Goal: Task Accomplishment & Management: Manage account settings

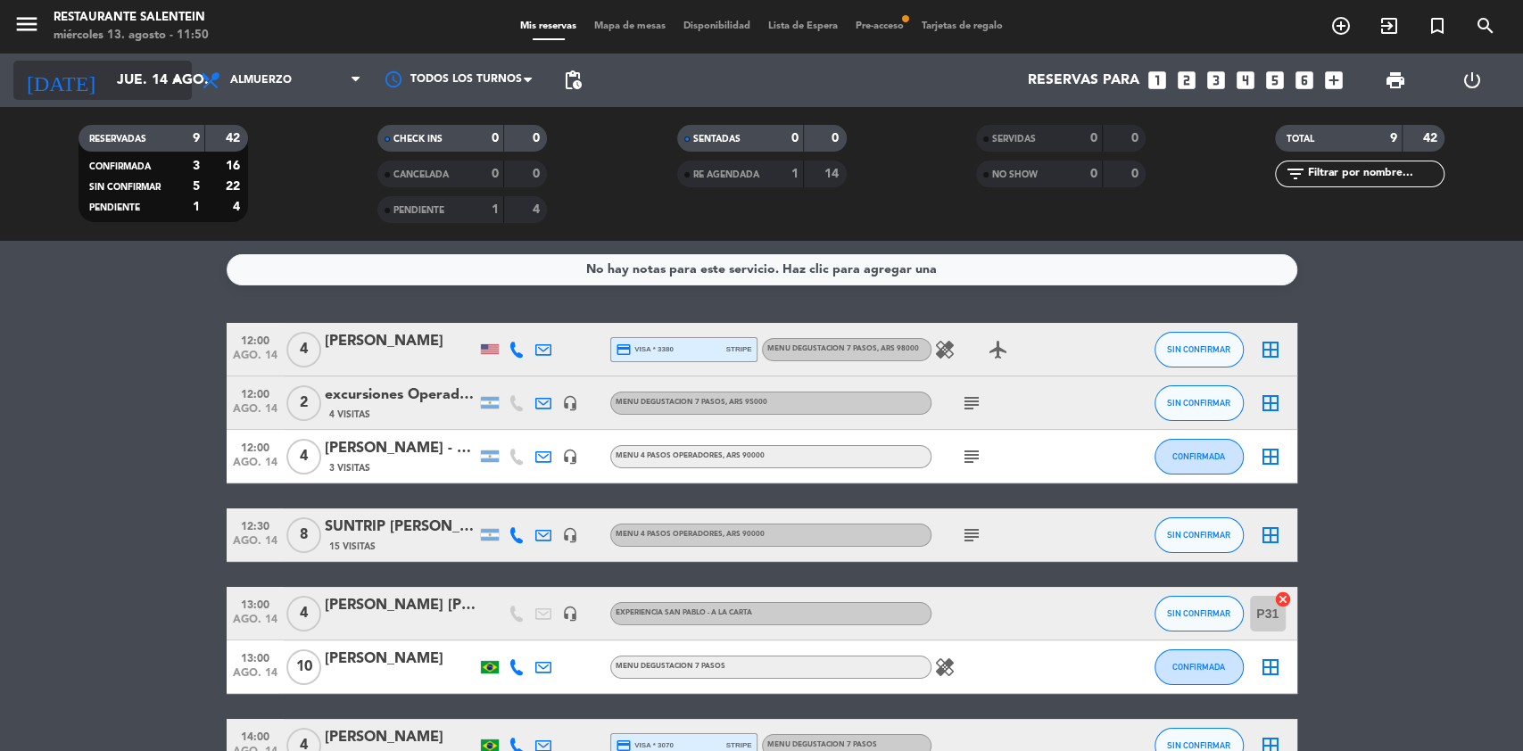
click at [108, 82] on input "jue. 14 ago." at bounding box center [202, 80] width 188 height 35
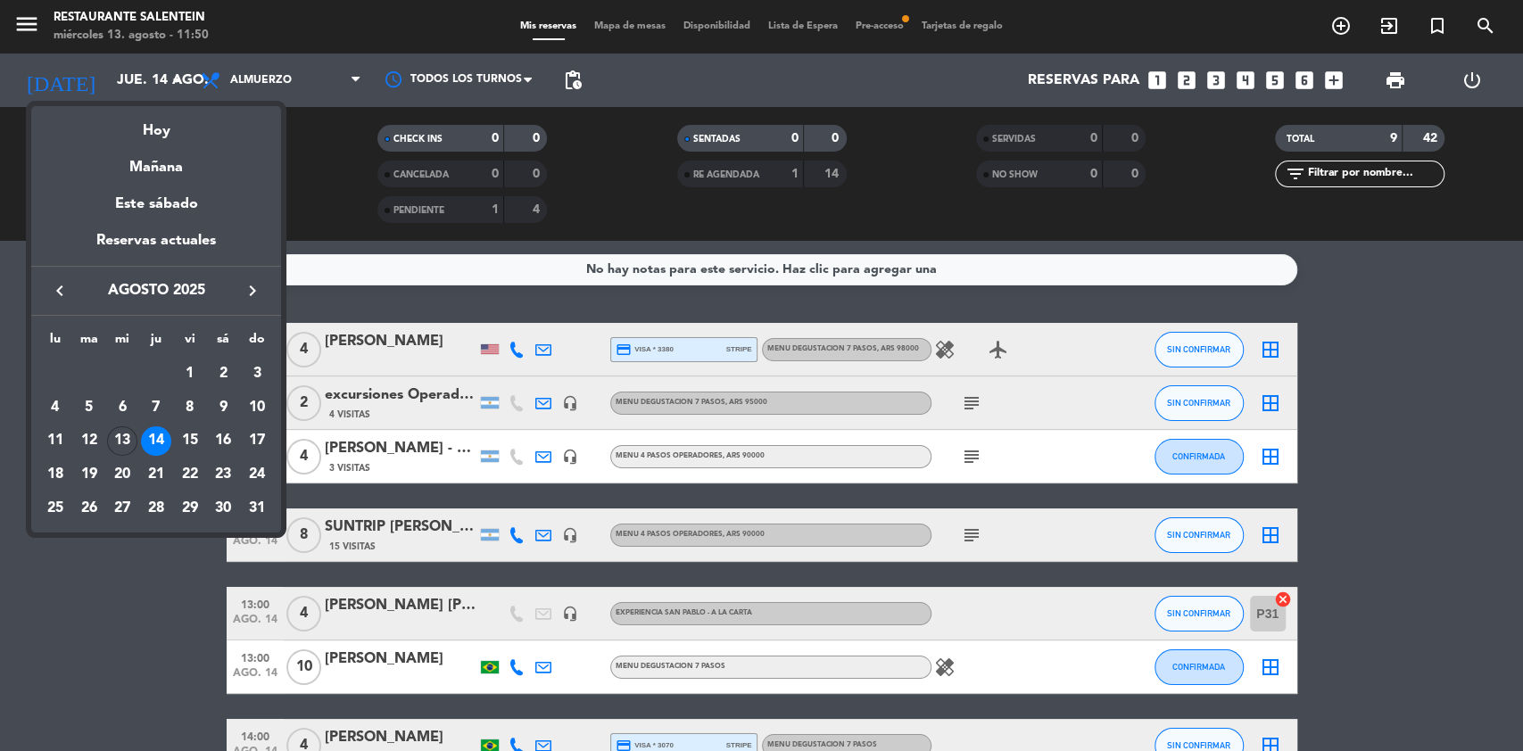
click at [260, 288] on icon "keyboard_arrow_right" at bounding box center [252, 290] width 21 height 21
click at [254, 443] on div "14" at bounding box center [257, 442] width 30 height 30
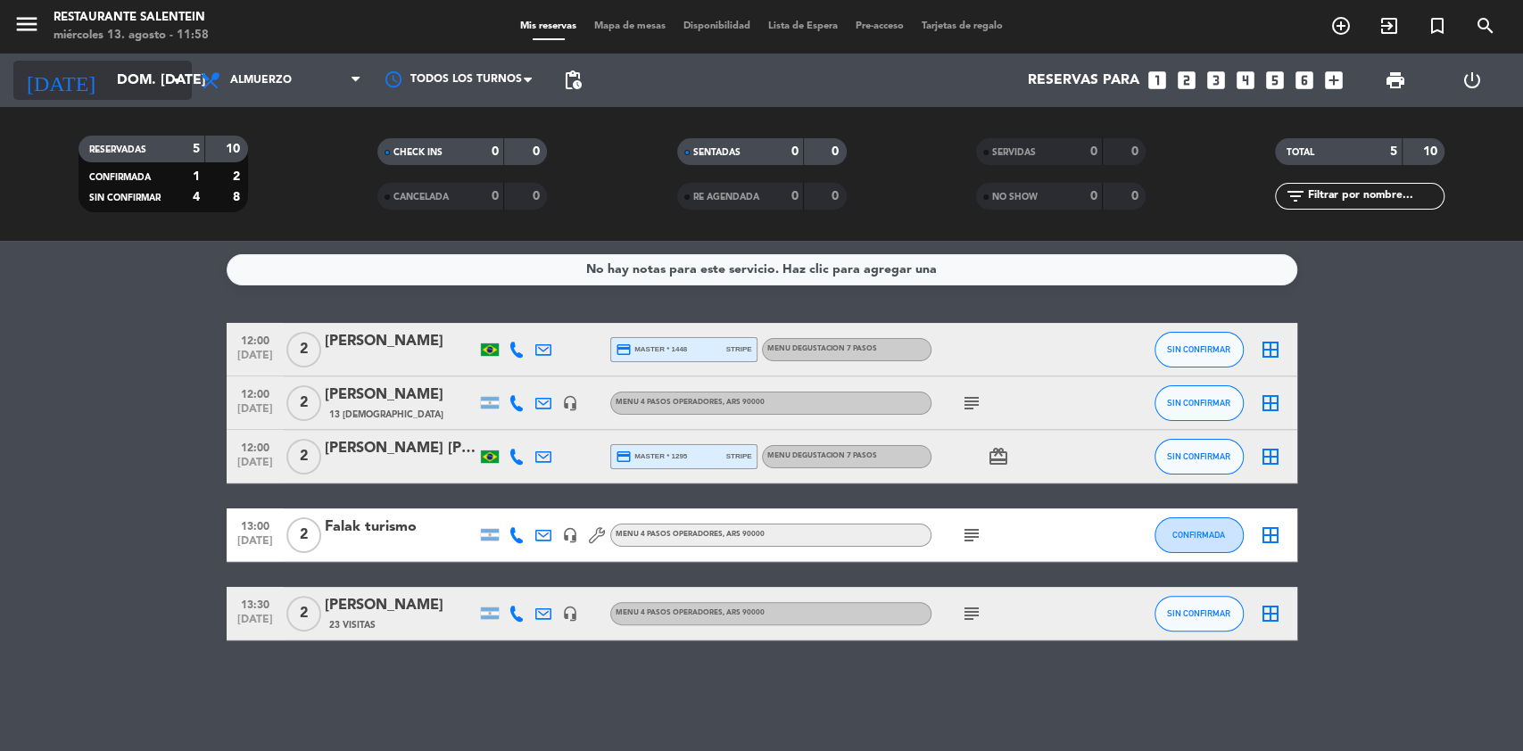
click at [129, 84] on input "dom. 14 sep." at bounding box center [202, 80] width 188 height 35
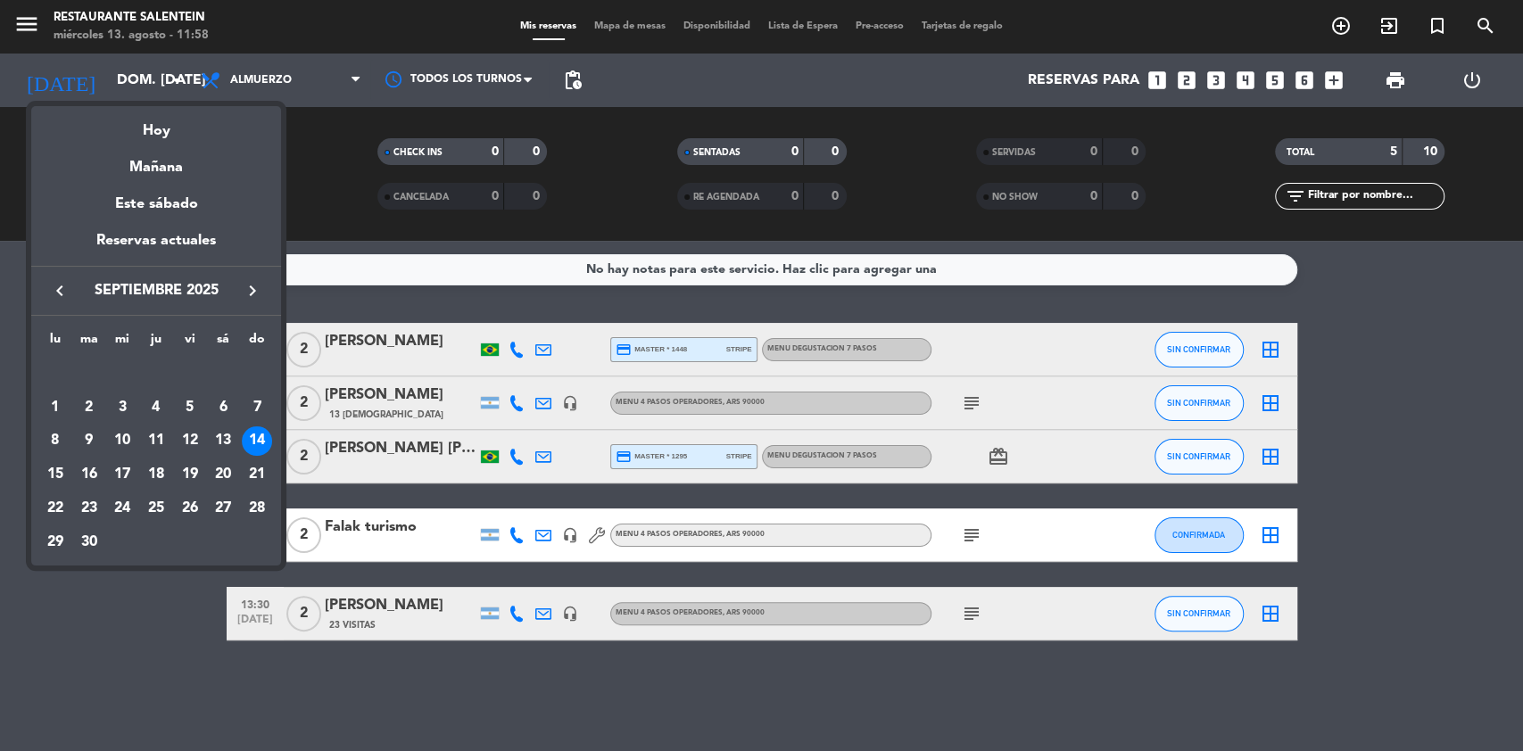
click at [57, 286] on icon "keyboard_arrow_left" at bounding box center [59, 290] width 21 height 21
click at [226, 451] on div "16" at bounding box center [223, 442] width 30 height 30
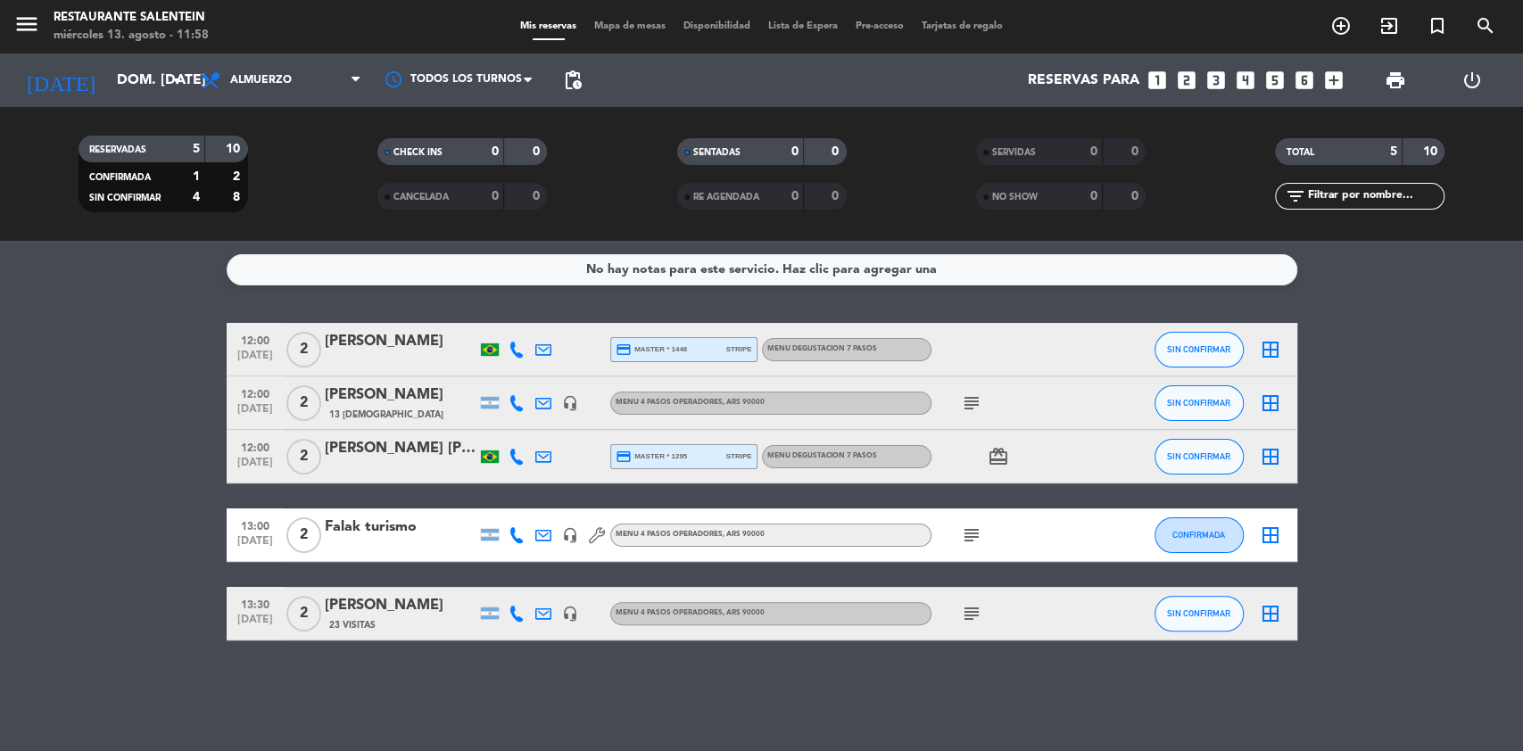
type input "sáb. 16 ago."
click at [28, 28] on icon "menu" at bounding box center [26, 24] width 27 height 27
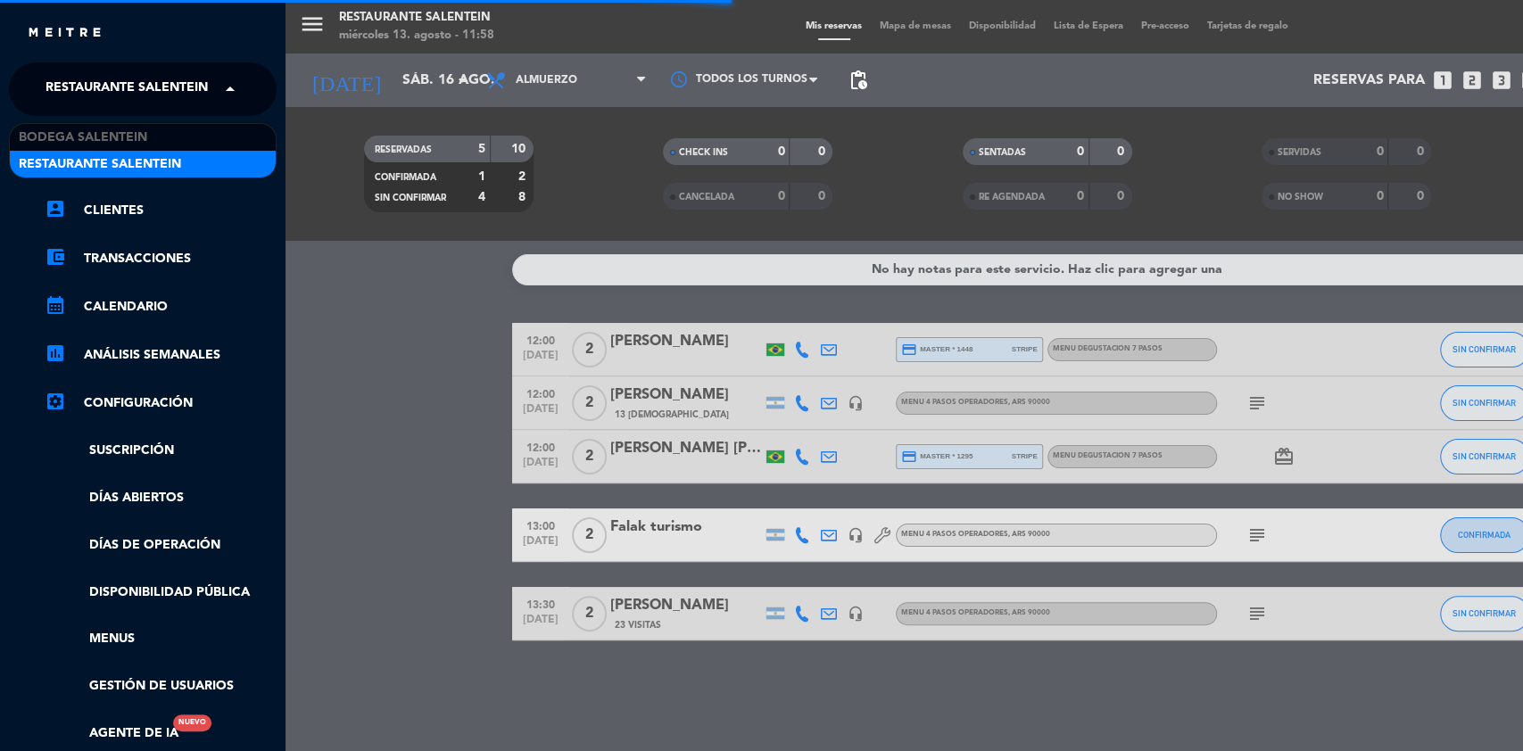
click at [128, 74] on span "Restaurante Salentein" at bounding box center [127, 89] width 162 height 37
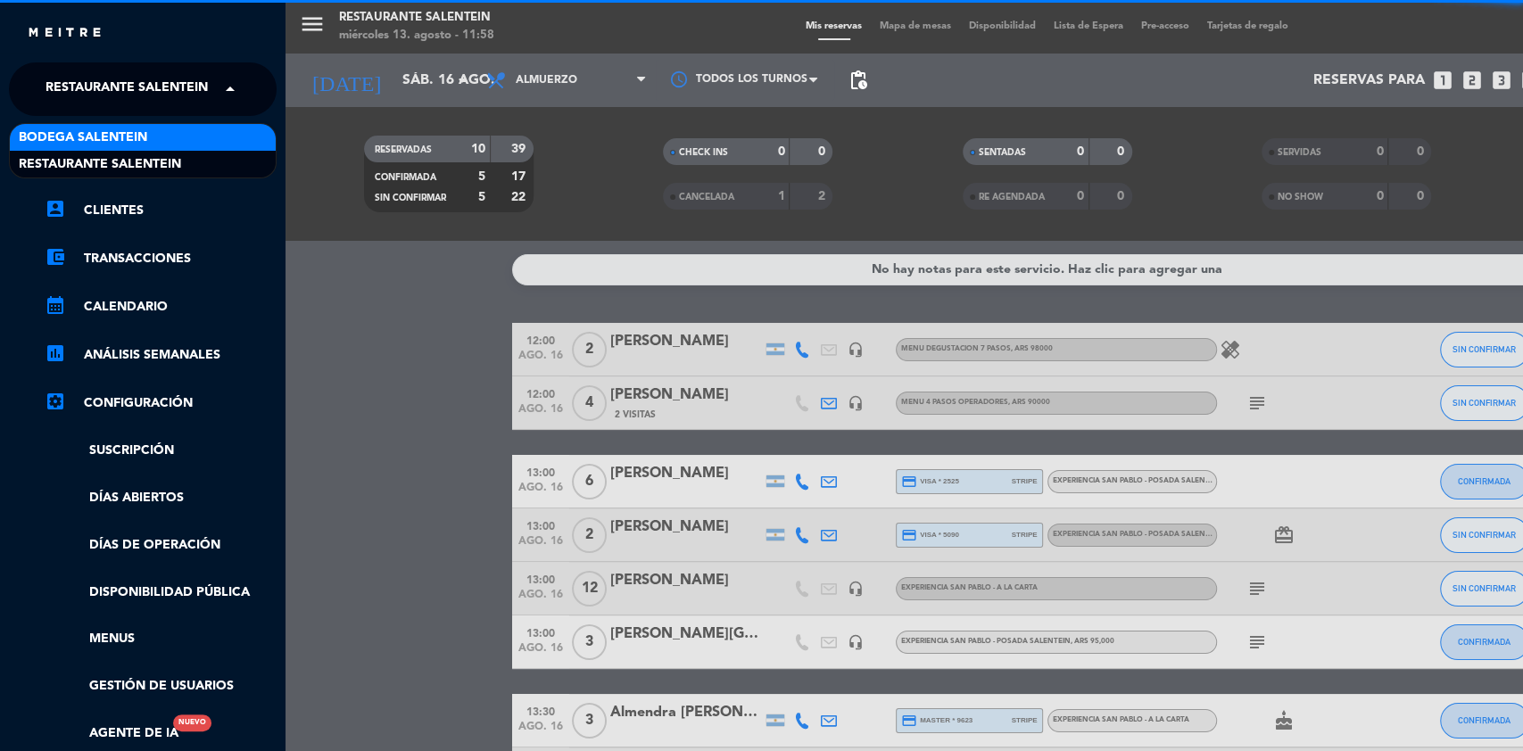
click at [126, 128] on span "Bodega Salentein" at bounding box center [83, 138] width 129 height 21
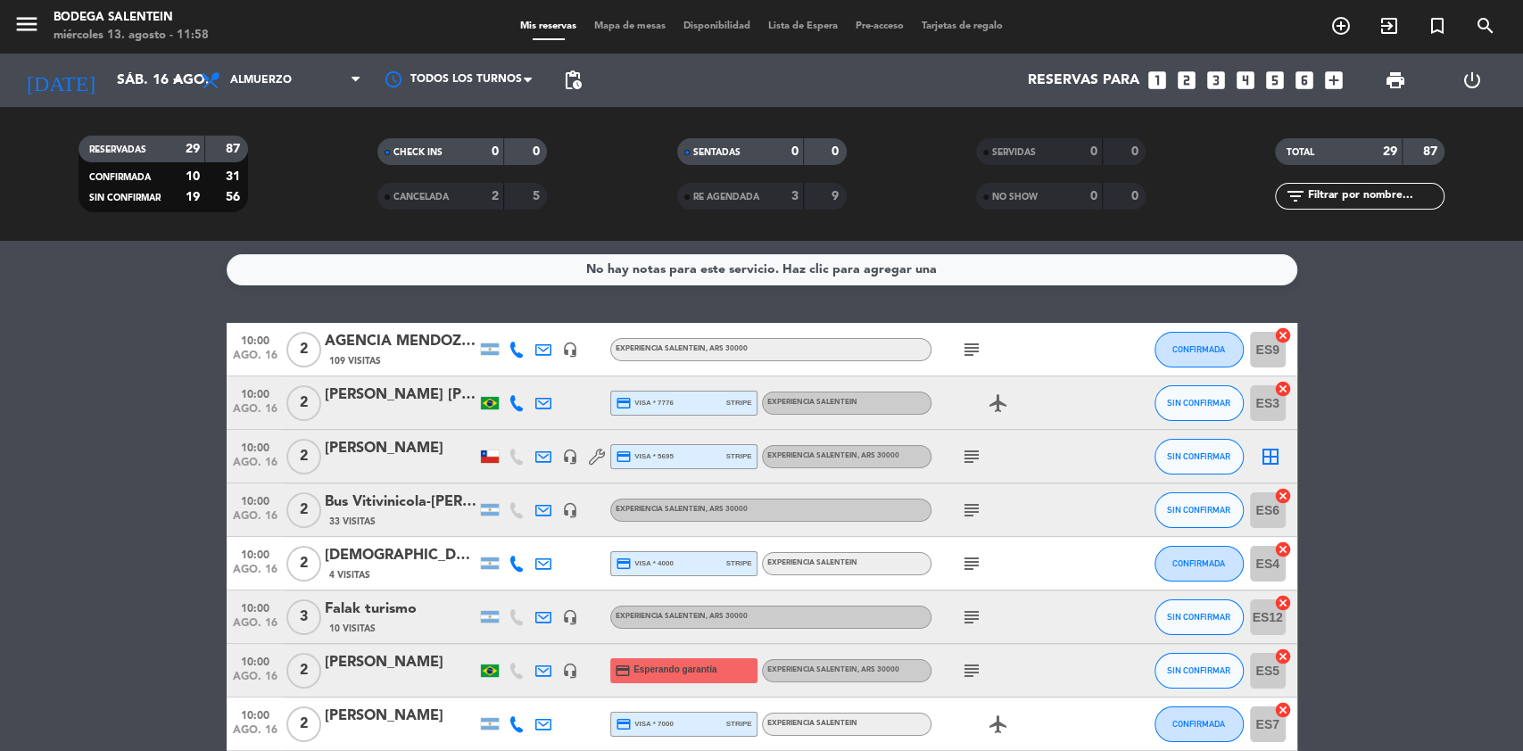
click at [976, 515] on icon "subject" at bounding box center [971, 510] width 21 height 21
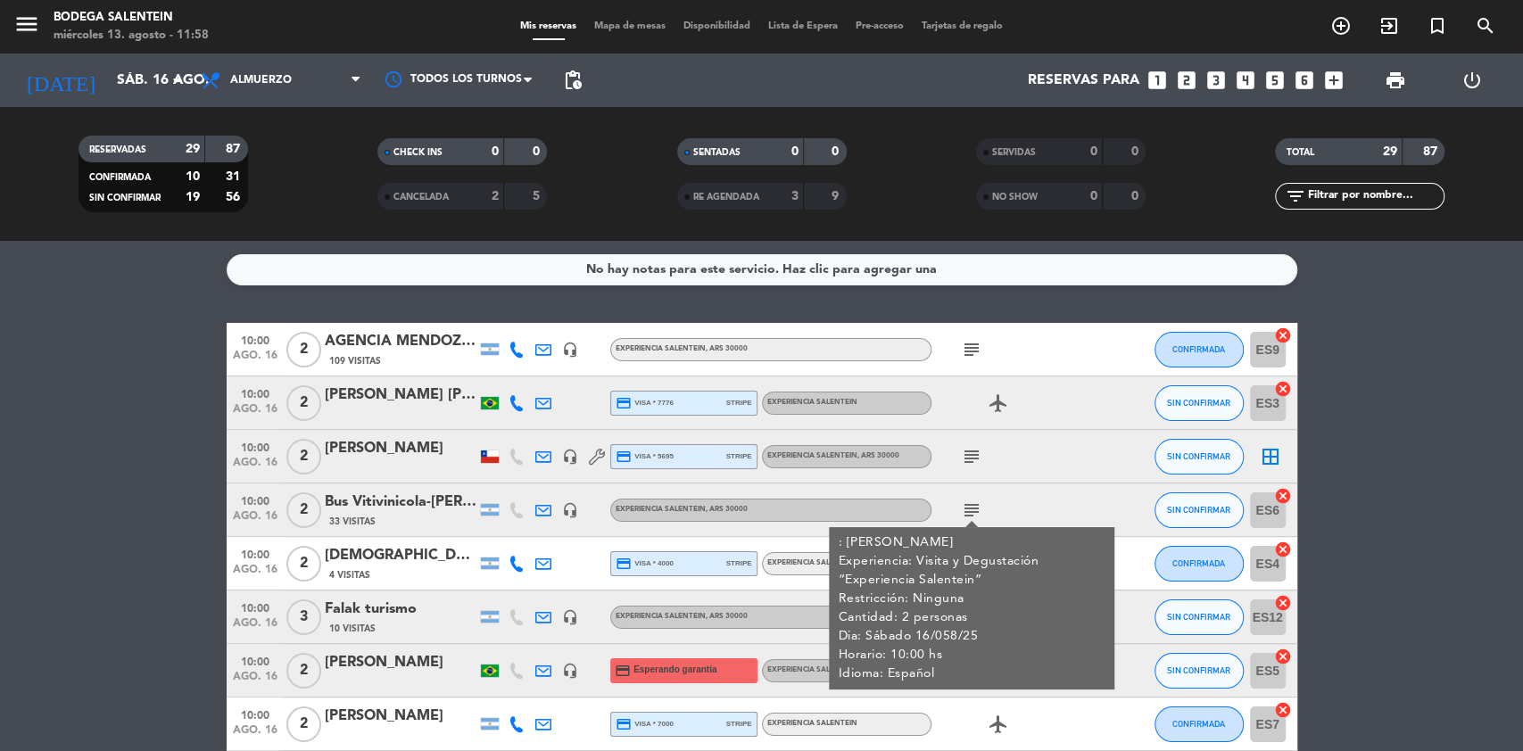
click at [976, 515] on icon "subject" at bounding box center [971, 510] width 21 height 21
